Goal: Task Accomplishment & Management: Use online tool/utility

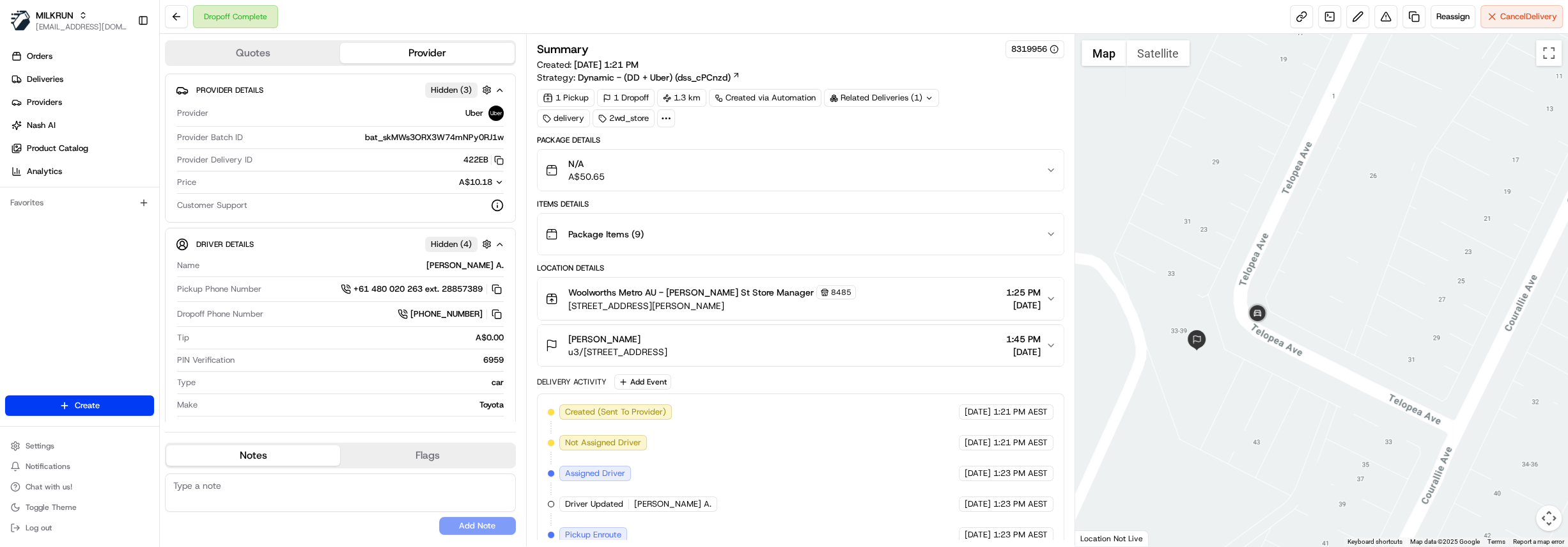
drag, startPoint x: 1195, startPoint y: 380, endPoint x: 1287, endPoint y: 371, distance: 92.4
click at [1287, 371] on div at bounding box center [1322, 290] width 493 height 512
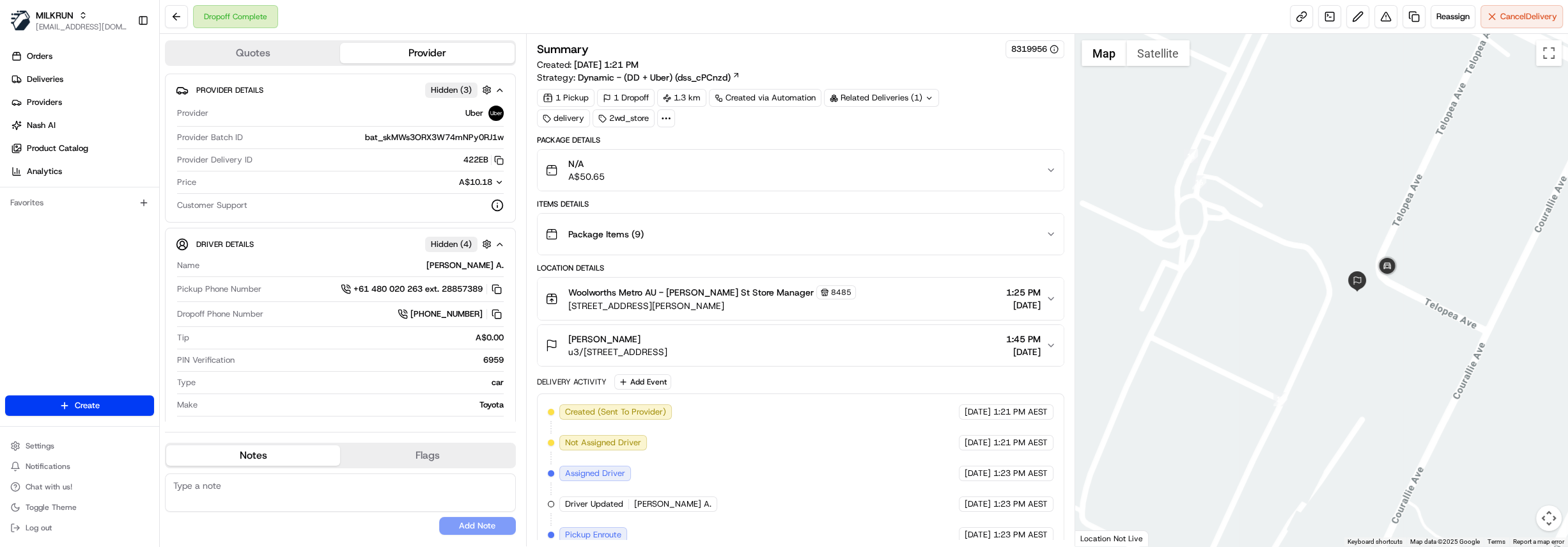
drag, startPoint x: 786, startPoint y: 344, endPoint x: 563, endPoint y: 360, distance: 223.6
click at [563, 360] on button "Peter Pittas u3/23 Telopea Ave, Homebush West, NSW 2140, AU 1:45 PM 17/08/2025" at bounding box center [800, 345] width 527 height 41
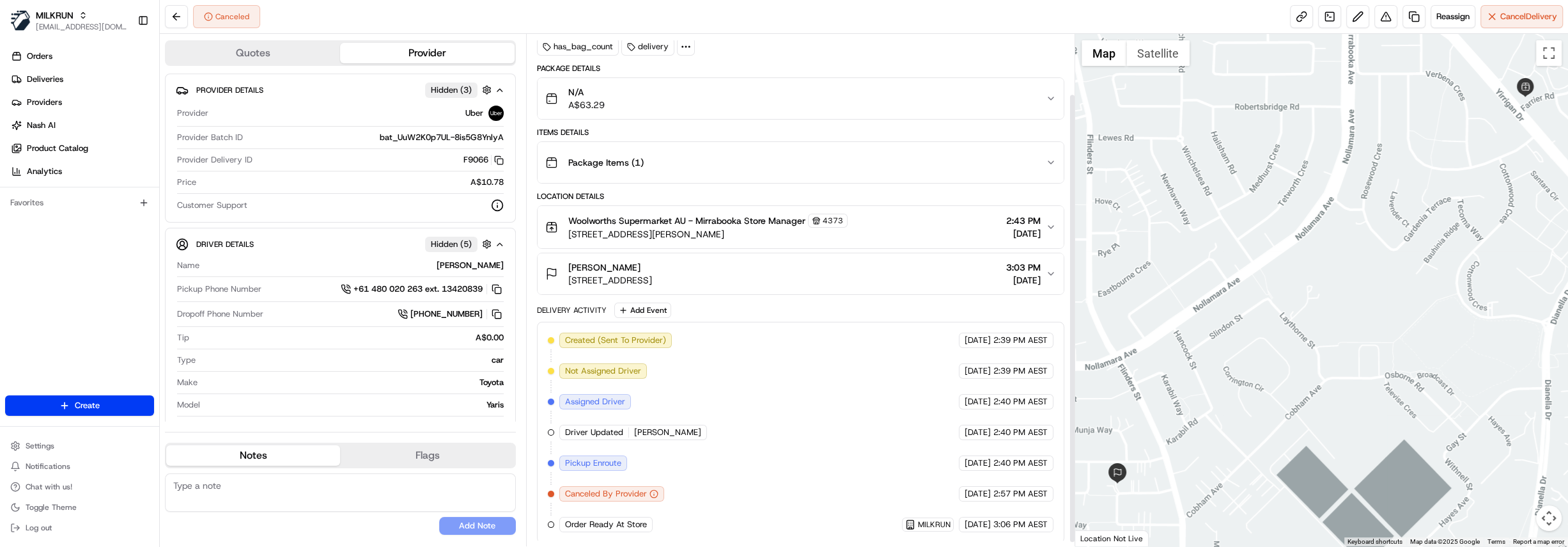
scroll to position [72, 0]
click at [1439, 20] on span "Reassign" at bounding box center [1453, 16] width 33 height 12
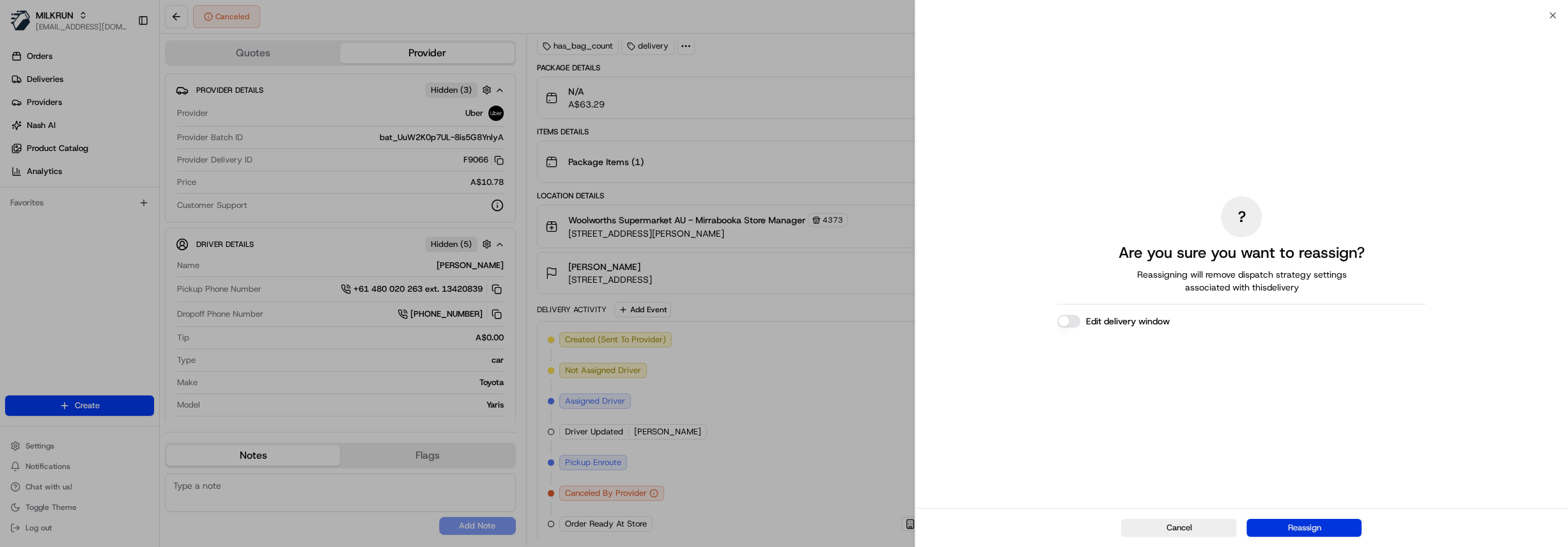
click at [1346, 525] on button "Reassign" at bounding box center [1303, 528] width 115 height 18
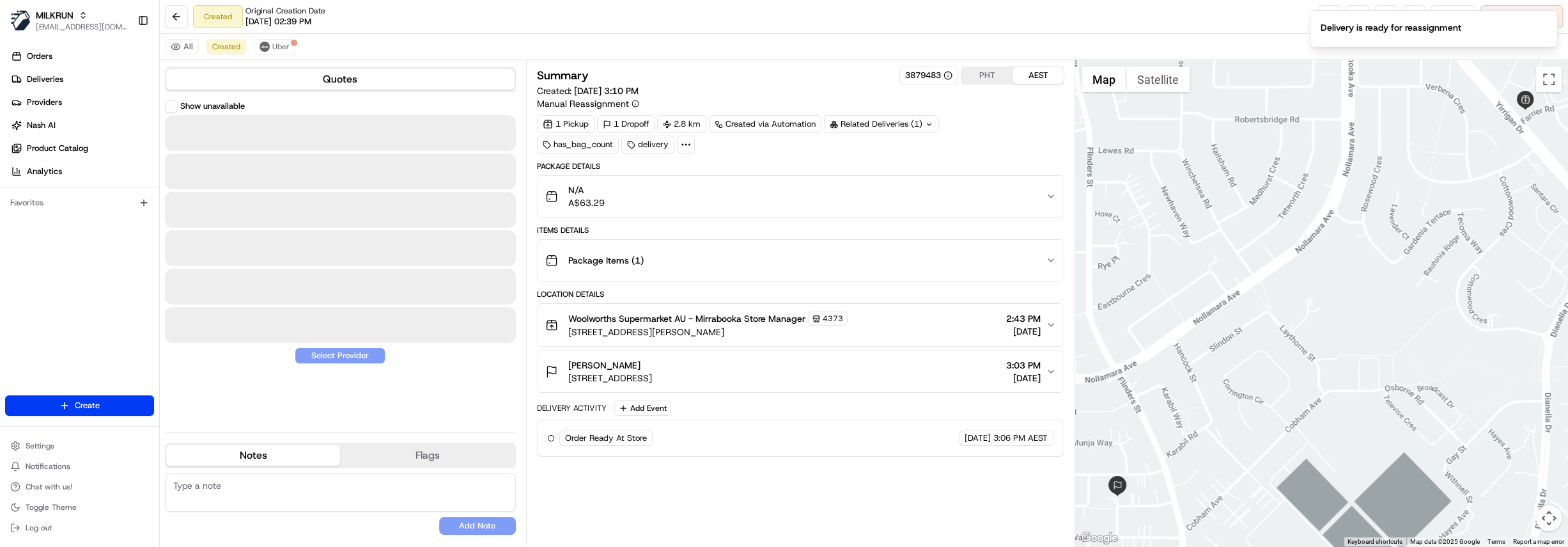
scroll to position [0, 0]
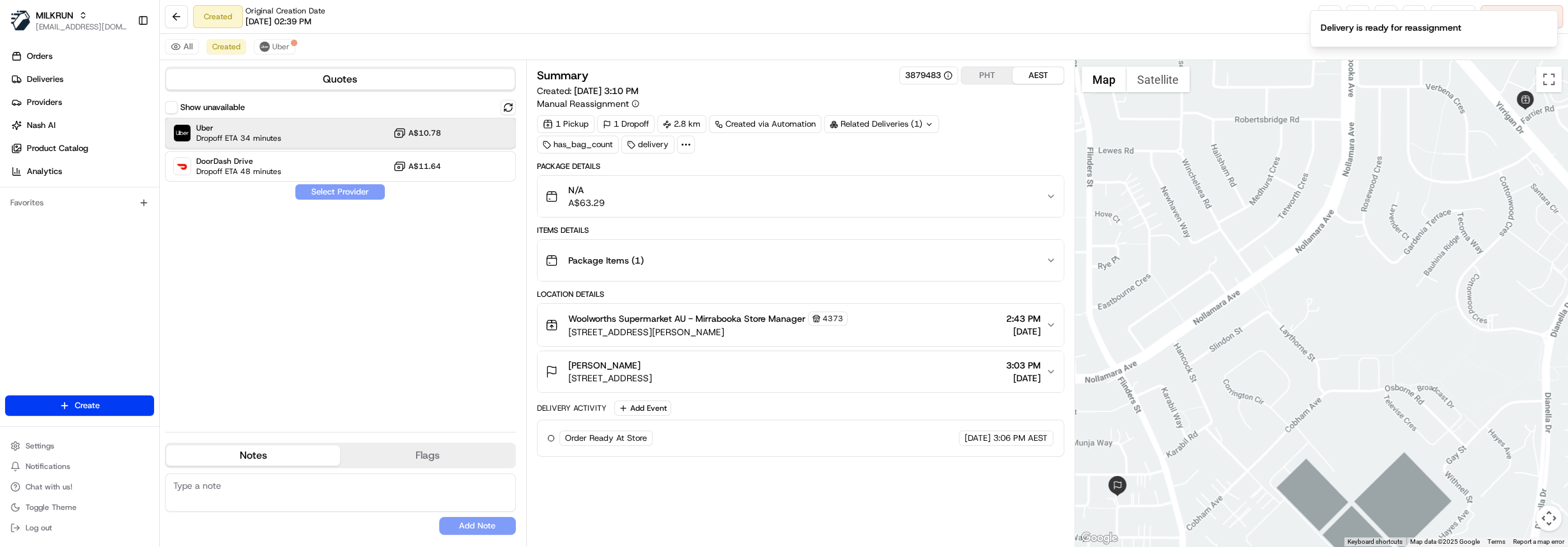
click at [288, 141] on div "Uber Dropoff ETA 34 minutes A$10.78" at bounding box center [340, 133] width 351 height 31
click at [344, 186] on button "Assign Provider" at bounding box center [340, 192] width 91 height 15
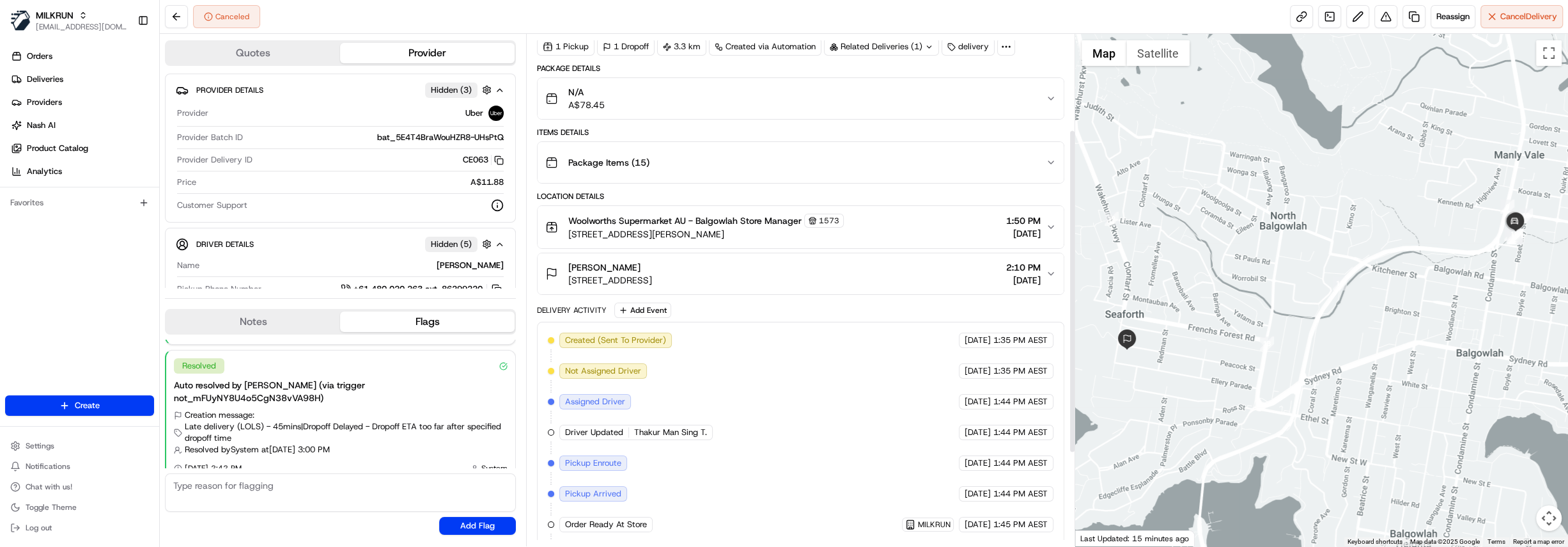
scroll to position [6, 0]
